Goal: Task Accomplishment & Management: Manage account settings

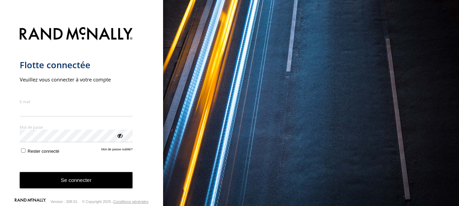
click at [74, 106] on input "E-mail" at bounding box center [76, 110] width 113 height 12
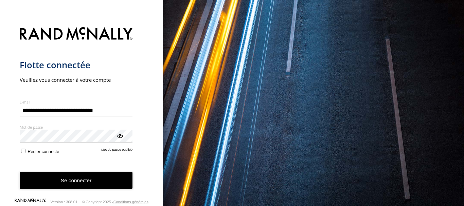
type input "**********"
click at [120, 136] on div "Afficher le mot de passe" at bounding box center [119, 135] width 7 height 7
click at [87, 180] on font "Se connecter" at bounding box center [76, 181] width 31 height 6
